Goal: Check status: Check status

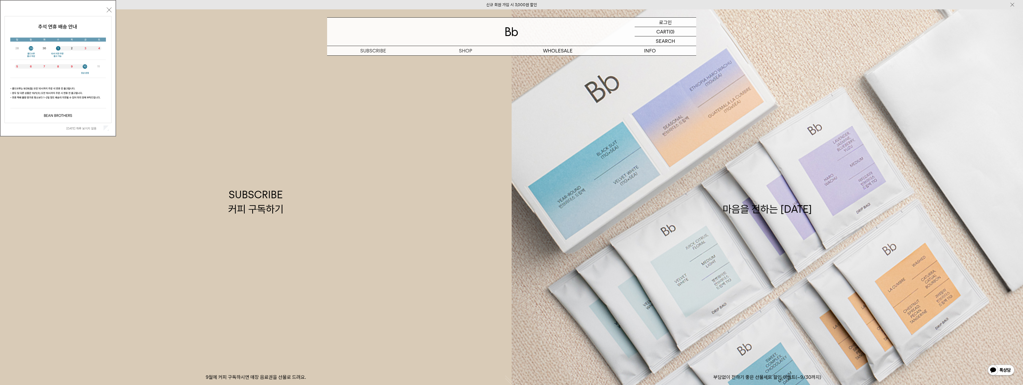
click at [285, 20] on div "LOGIN 로그인" at bounding box center [666, 22] width 62 height 9
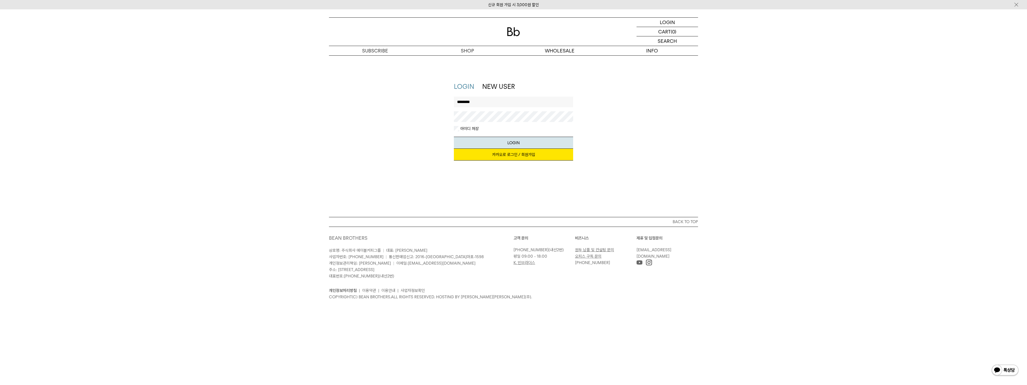
click at [454, 137] on button "LOGIN" at bounding box center [514, 143] width 120 height 12
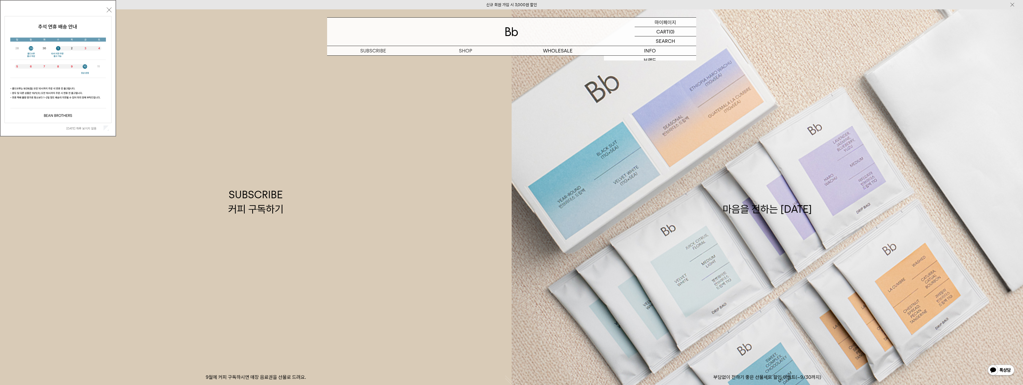
click at [665, 24] on p "마이페이지" at bounding box center [665, 22] width 21 height 9
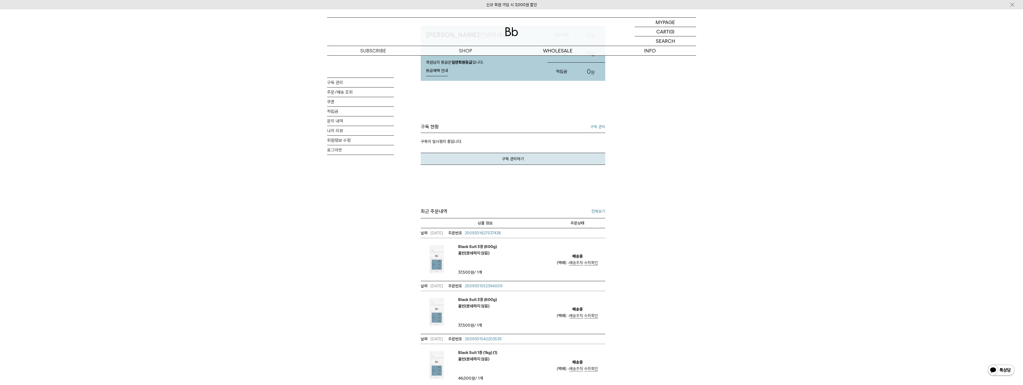
scroll to position [107, 0]
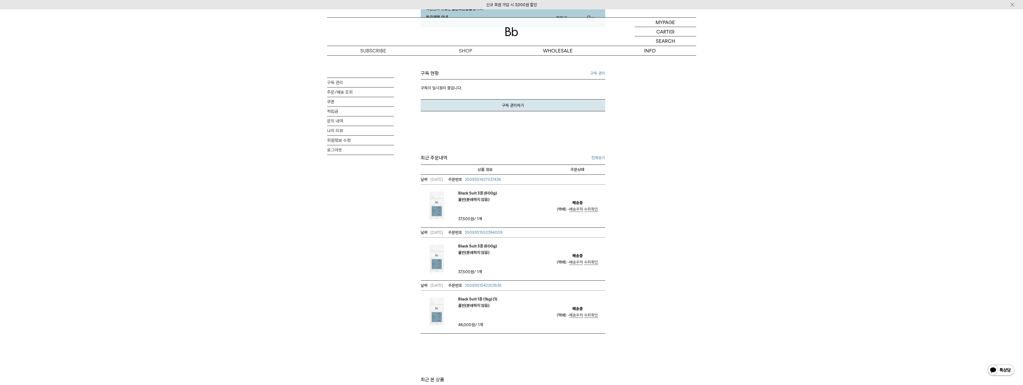
click at [573, 208] on span "배송추적" at bounding box center [576, 209] width 14 height 5
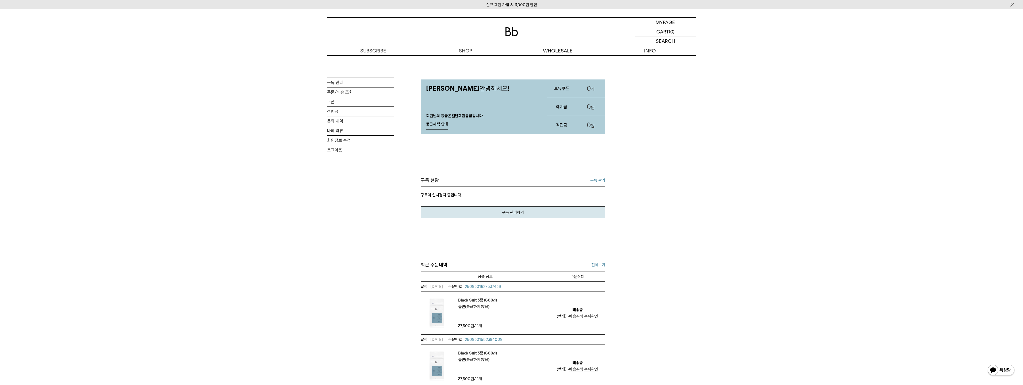
click at [438, 125] on link "등급혜택 안내" at bounding box center [437, 124] width 22 height 11
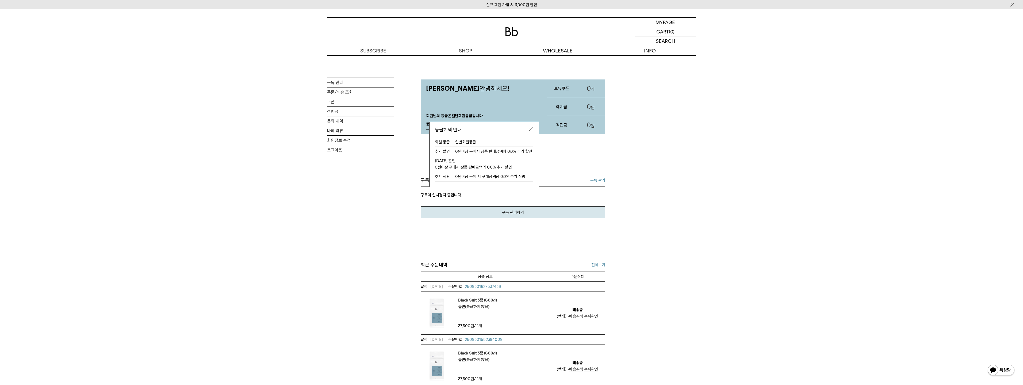
click at [338, 219] on div "MY PAGE 구독 관리 주문/배송 조회 쿠폰 적립금 문의 내역 나의 리뷰 회원정보 수정 로그아웃" at bounding box center [360, 289] width 67 height 469
